Goal: Task Accomplishment & Management: Use online tool/utility

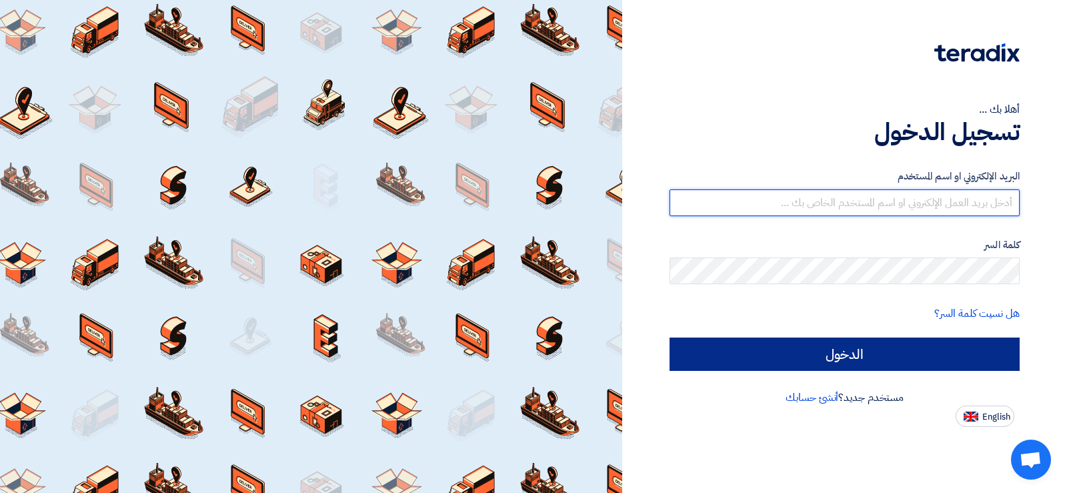
type input "[EMAIL_ADDRESS][DOMAIN_NAME]"
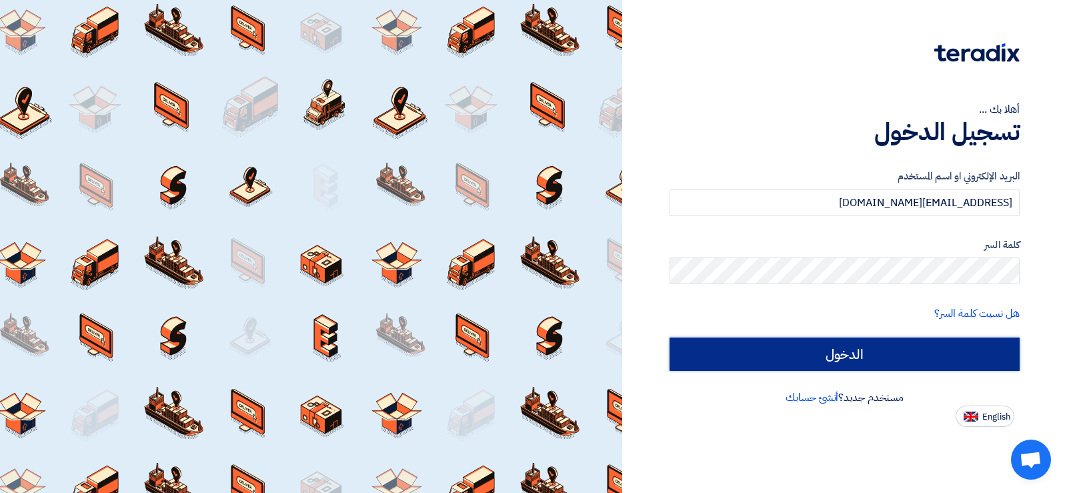
click at [895, 353] on input "الدخول" at bounding box center [844, 353] width 350 height 33
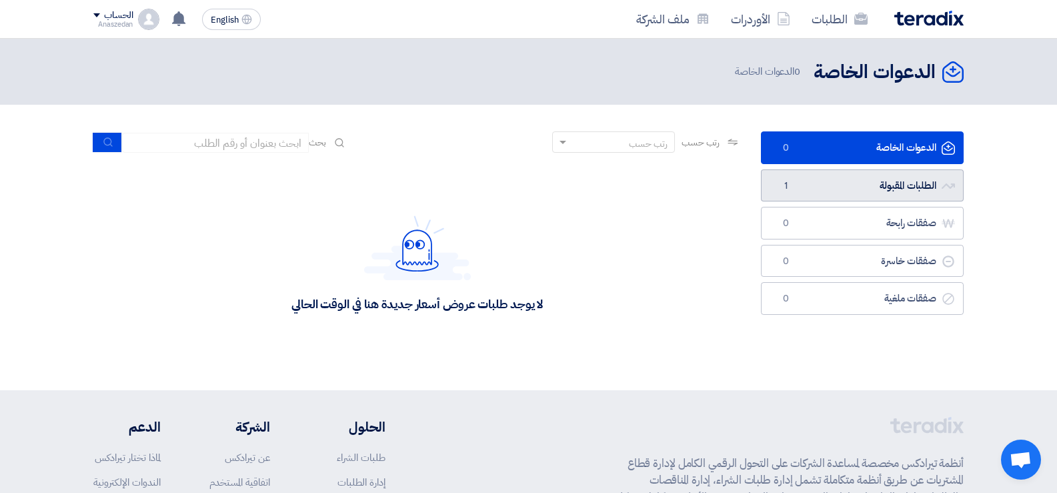
click at [851, 187] on link "الطلبات المقبولة الطلبات المقبولة 1" at bounding box center [862, 185] width 203 height 33
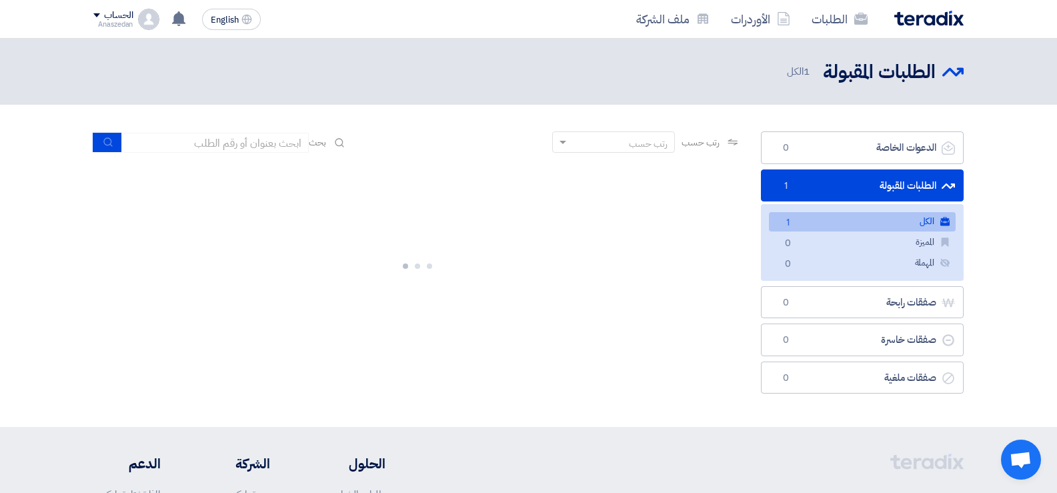
click at [863, 221] on link "الكل الكل 1" at bounding box center [862, 221] width 187 height 19
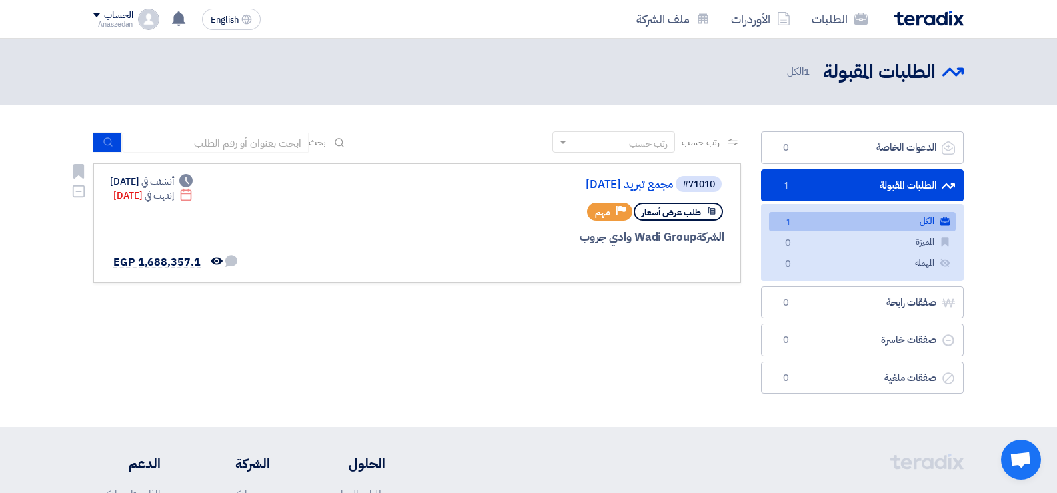
click at [595, 210] on span "مهم" at bounding box center [602, 212] width 15 height 13
click at [601, 215] on span "مهم" at bounding box center [602, 212] width 15 height 13
click at [638, 257] on div at bounding box center [563, 262] width 321 height 19
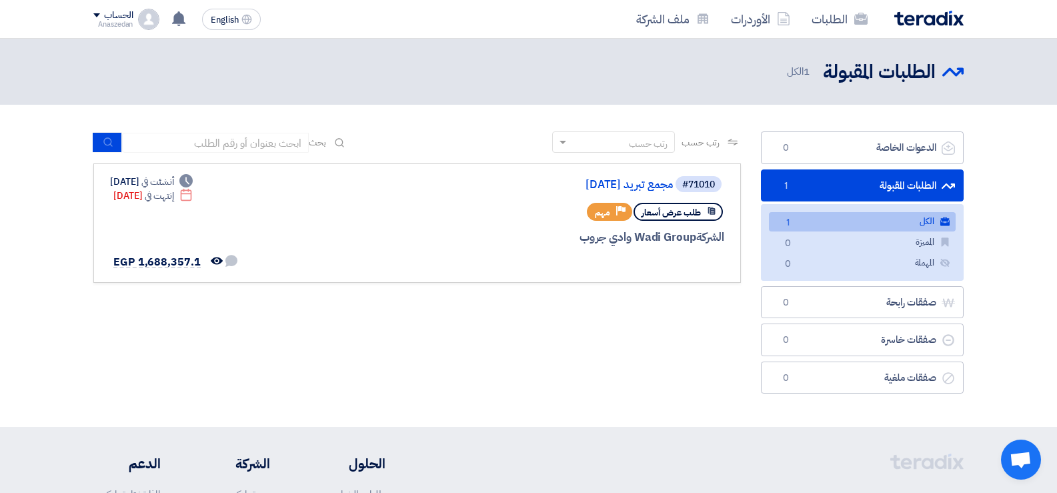
click at [409, 346] on div "رتب حسب رتب حسب بحث مجال الطلب مسؤول المشتريات نوع الطلب" at bounding box center [416, 265] width 667 height 269
